Goal: Navigation & Orientation: Find specific page/section

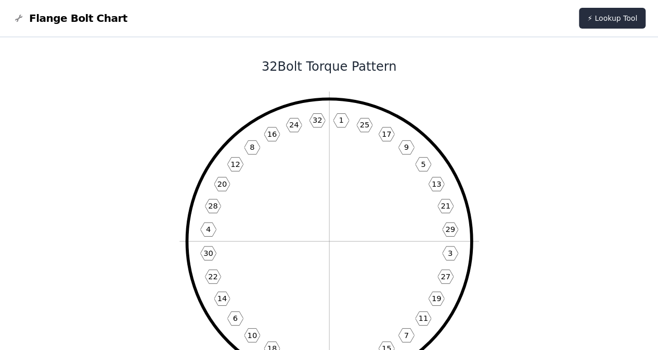
click at [624, 18] on link "⚡ Lookup Tool" at bounding box center [612, 18] width 67 height 21
